Goal: Check status: Check status

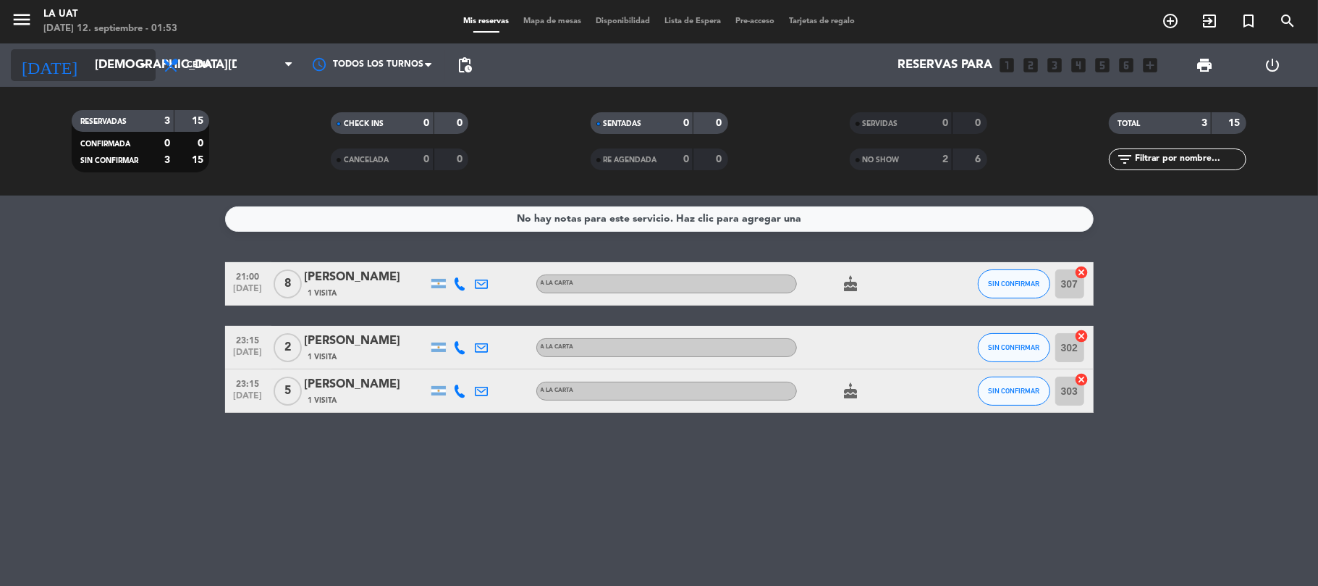
click at [146, 67] on icon "arrow_drop_down" at bounding box center [143, 64] width 17 height 17
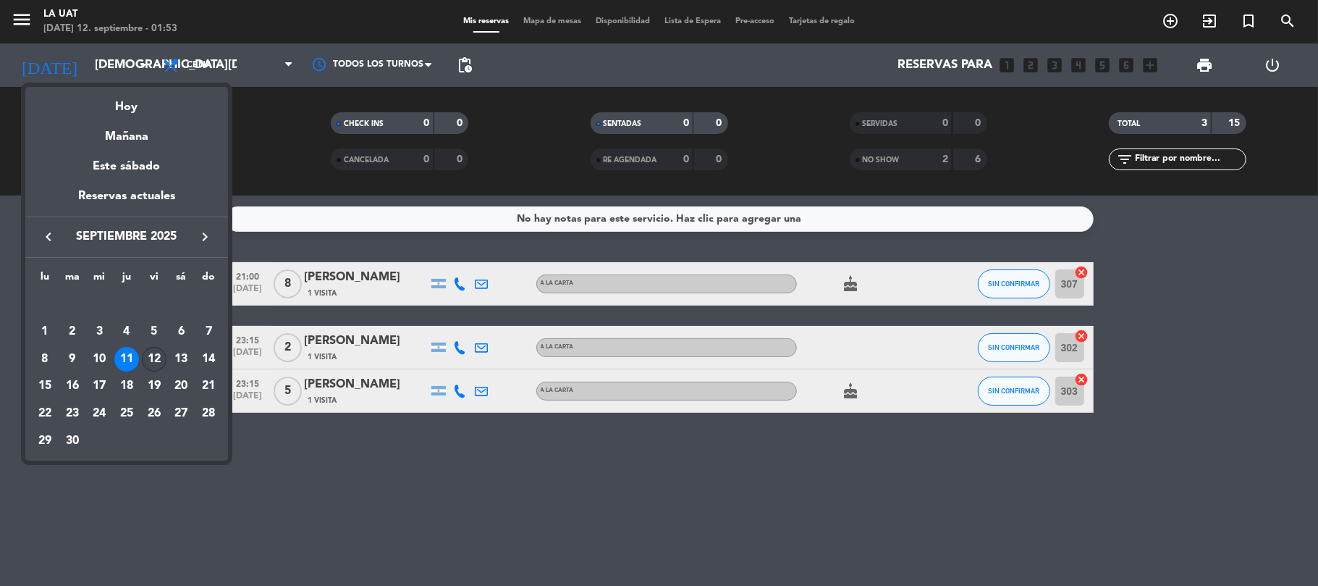
click at [152, 354] on div "12" at bounding box center [154, 359] width 25 height 25
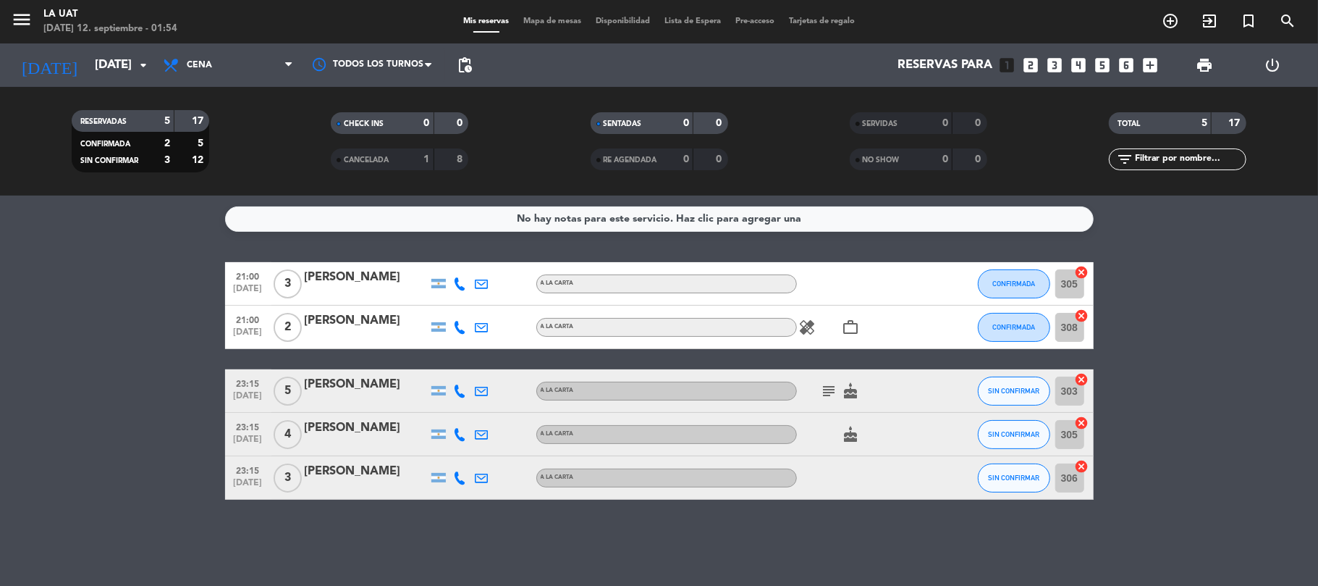
click at [825, 392] on icon "subject" at bounding box center [829, 390] width 17 height 17
click at [137, 67] on icon "arrow_drop_down" at bounding box center [143, 64] width 17 height 17
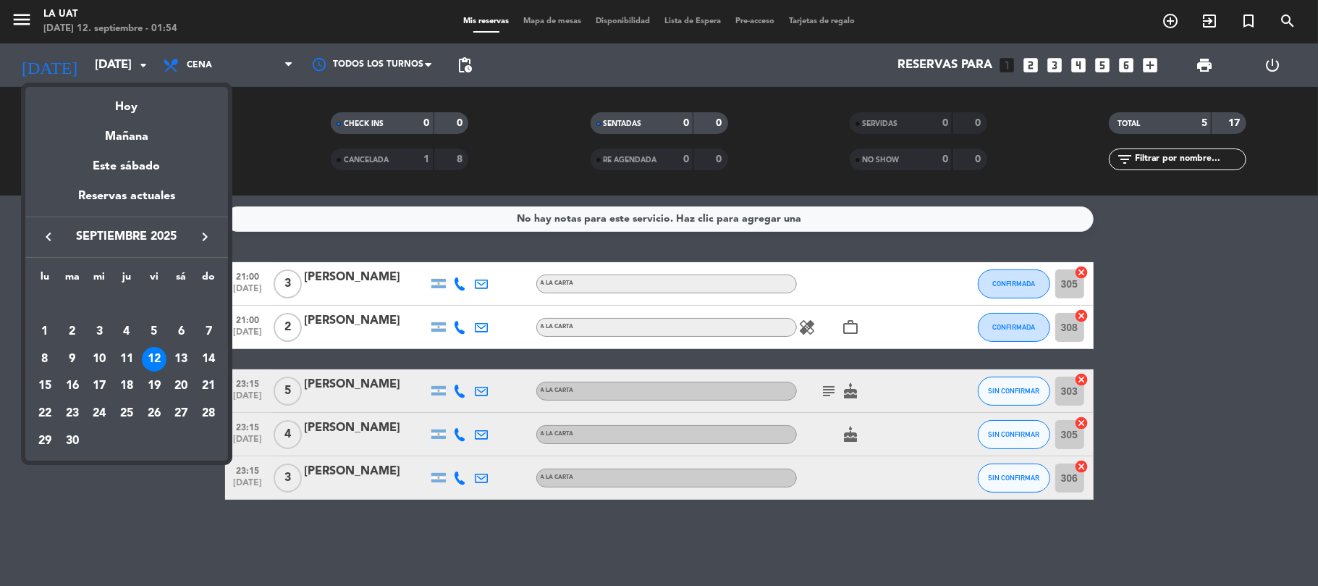
click at [180, 362] on div "13" at bounding box center [181, 359] width 25 height 25
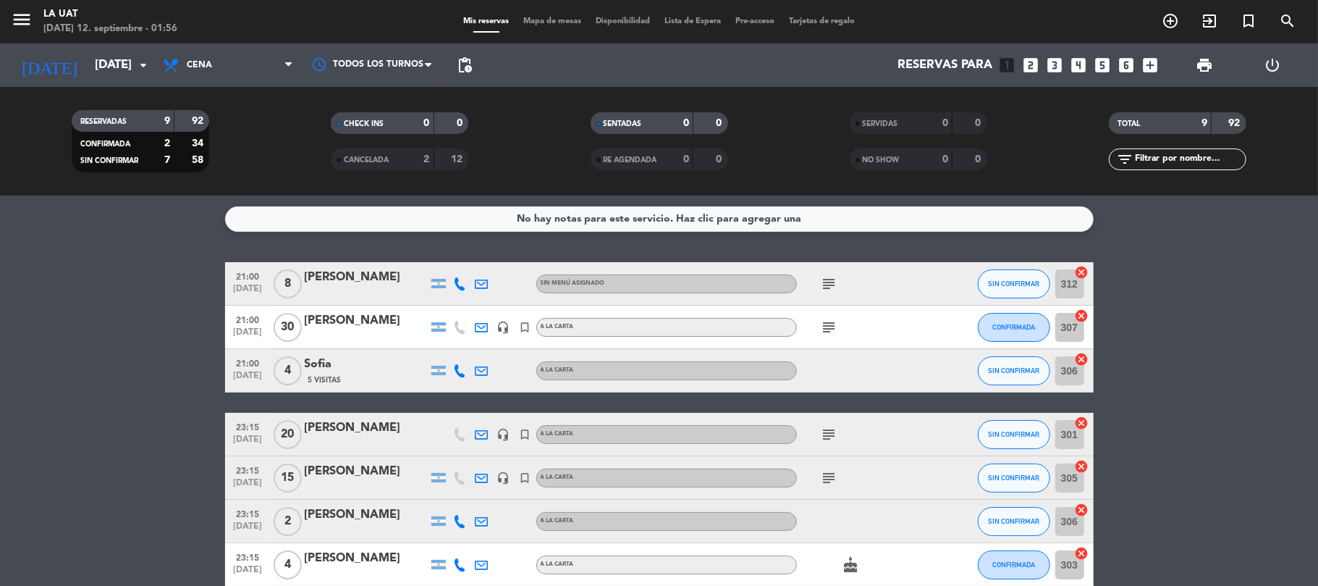
click at [87, 369] on bookings-row "21:00 [DATE] 8 [PERSON_NAME] Sin menú asignado subject SIN CONFIRMAR 312 cancel…" at bounding box center [659, 467] width 1318 height 411
click at [127, 67] on input "[DATE]" at bounding box center [166, 65] width 156 height 28
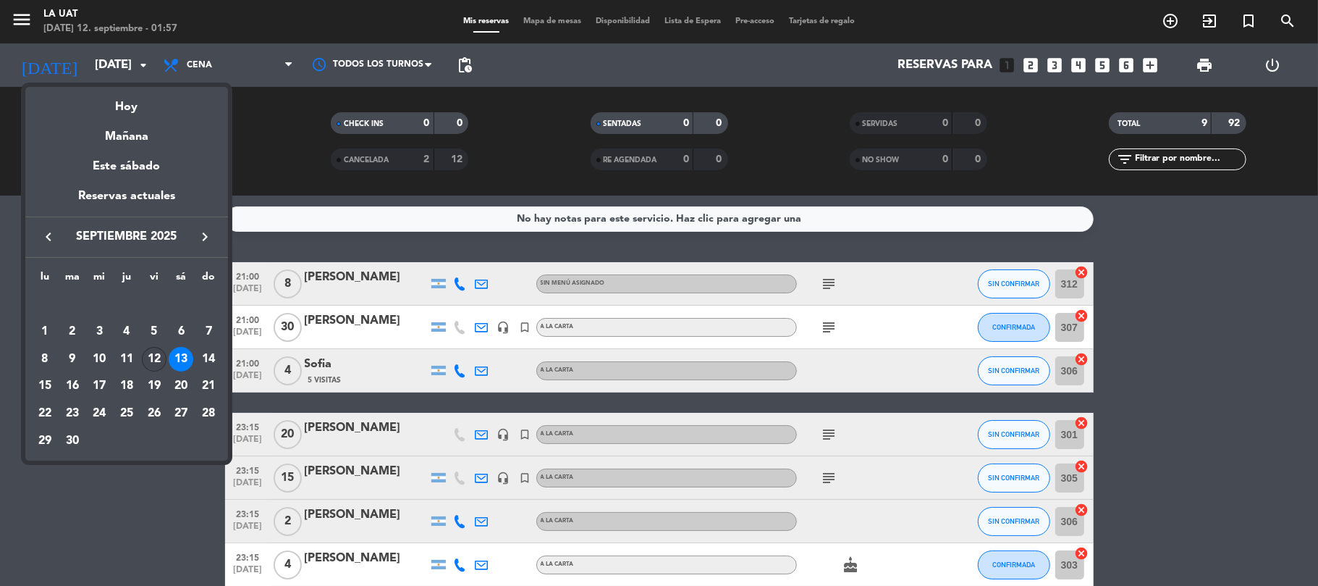
click at [152, 363] on div "12" at bounding box center [154, 359] width 25 height 25
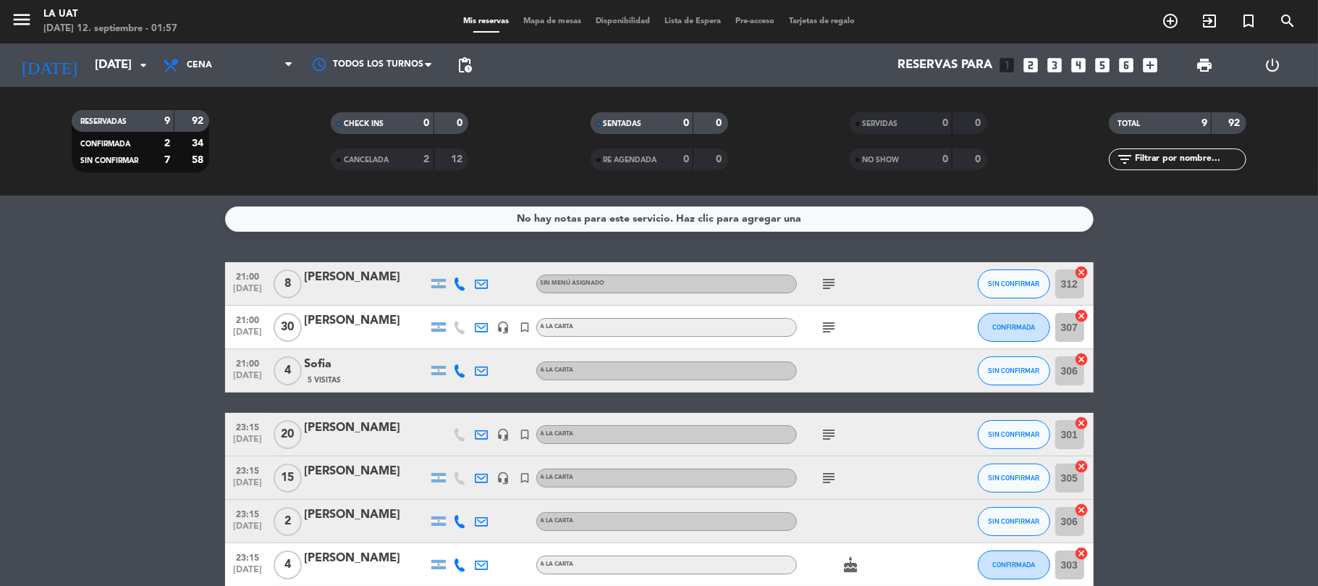
type input "[DATE]"
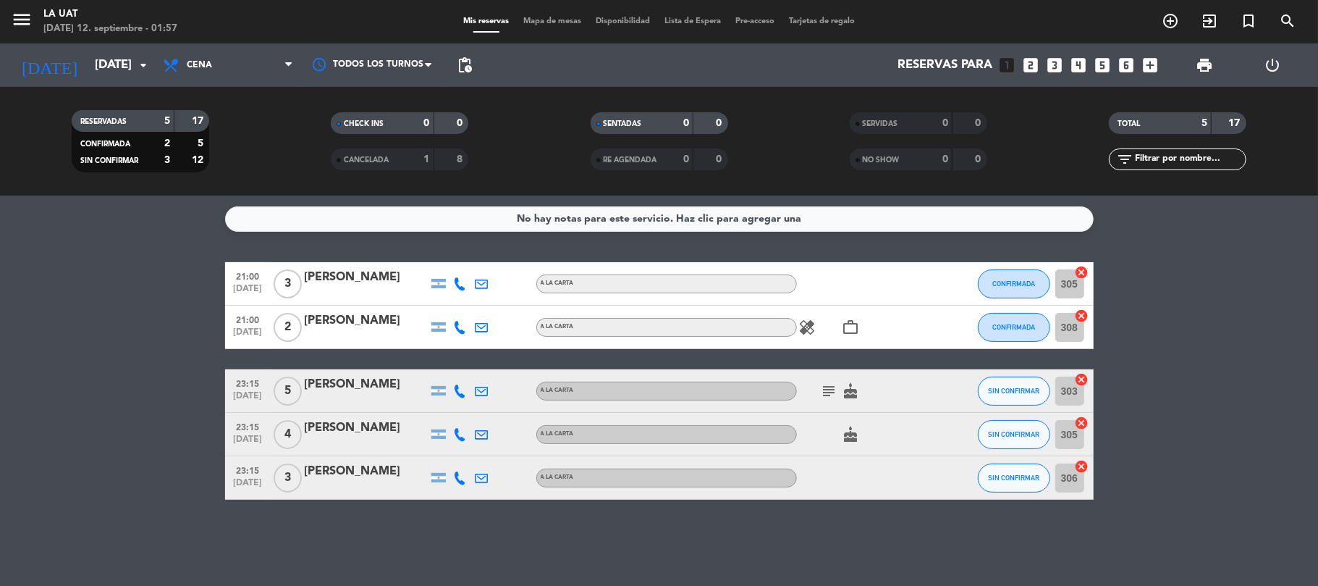
click at [101, 365] on bookings-row "21:00 [DATE] 3 [PERSON_NAME] A LA CARTA CONFIRMADA 305 cancel 21:00 [DATE] 2 [P…" at bounding box center [659, 380] width 1318 height 237
click at [88, 67] on input "[DATE]" at bounding box center [166, 65] width 156 height 28
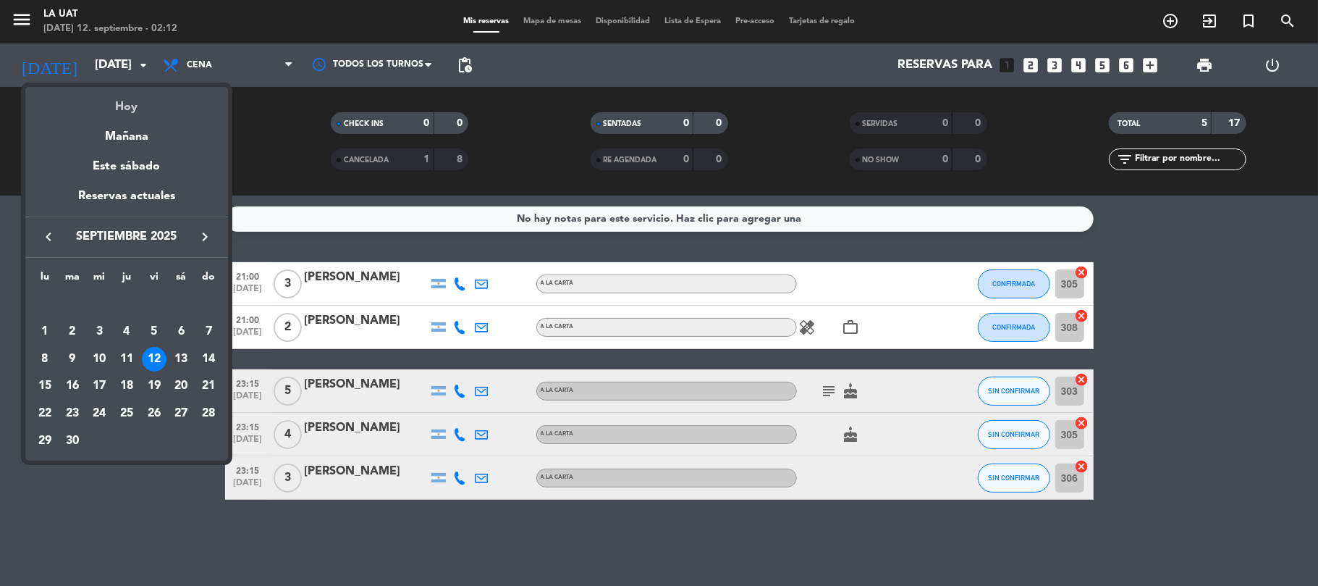
click at [119, 94] on div "Hoy" at bounding box center [126, 102] width 203 height 30
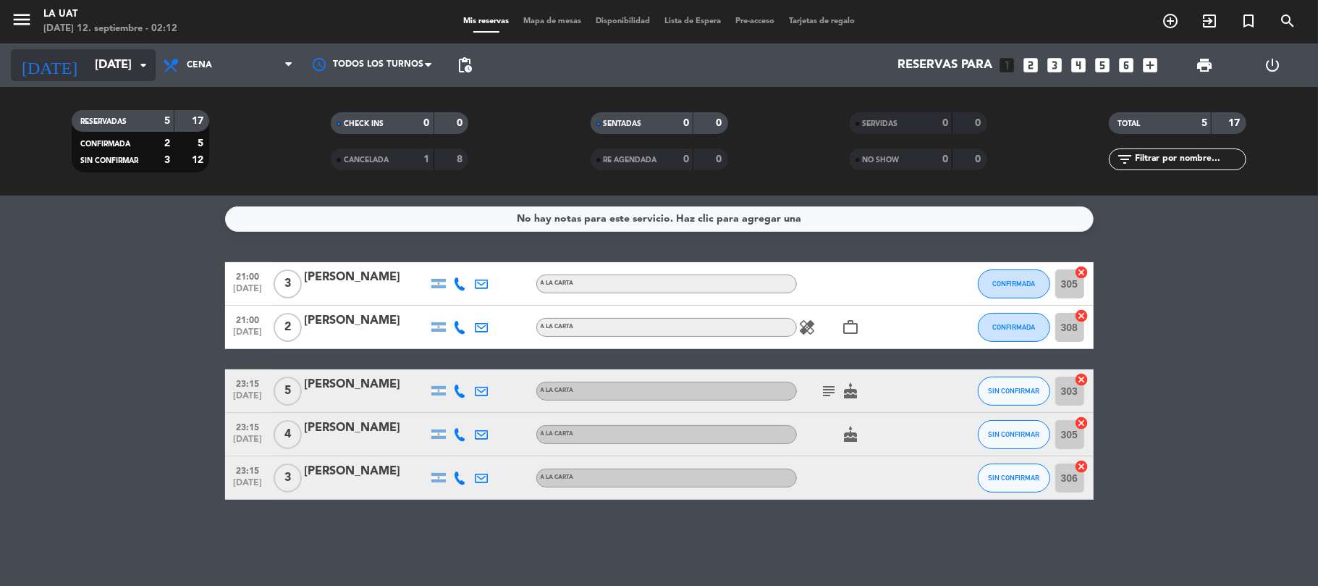
click at [99, 74] on input "[DATE]" at bounding box center [166, 65] width 156 height 28
